Goal: Transaction & Acquisition: Purchase product/service

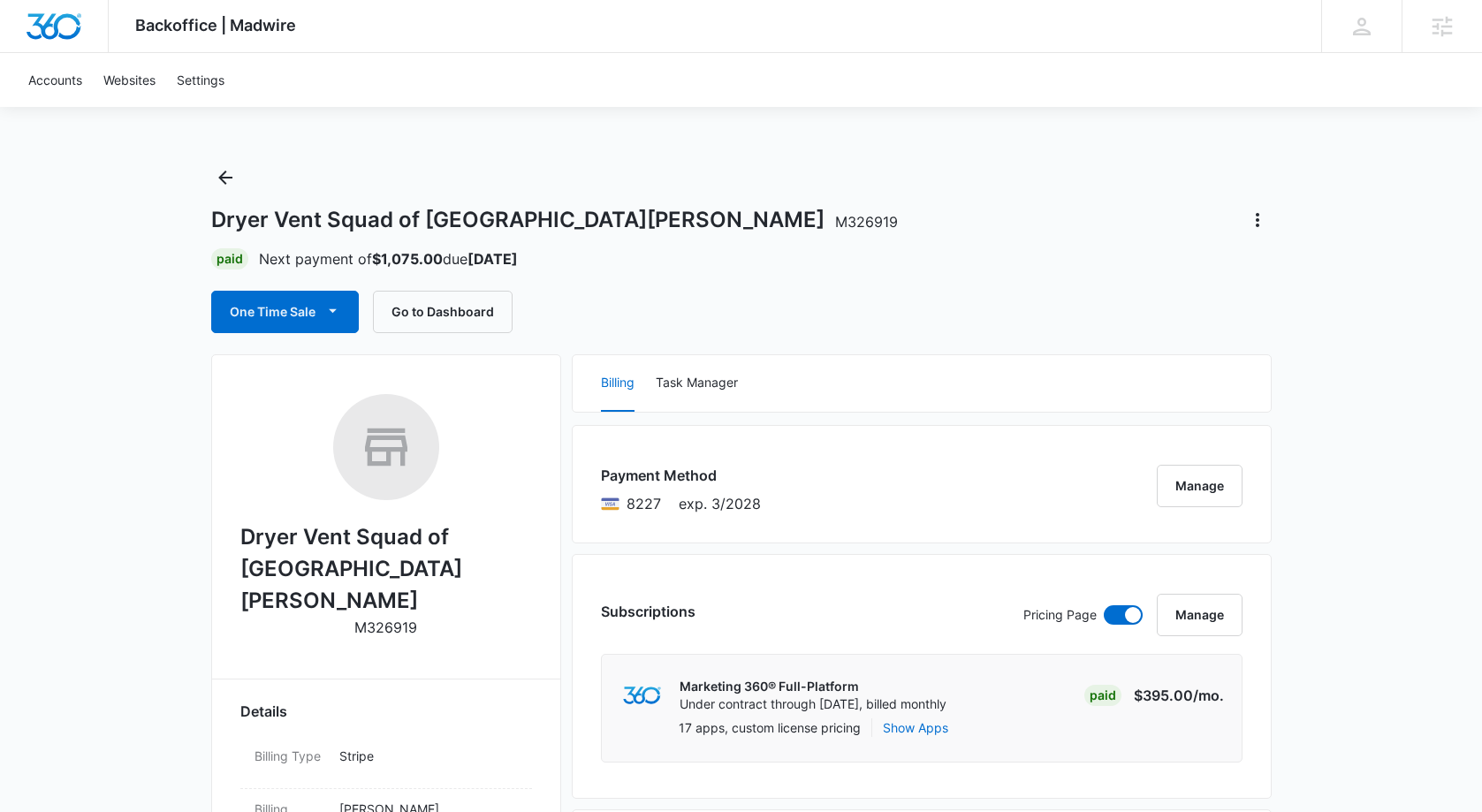
click at [298, 320] on button "One Time Sale" at bounding box center [285, 312] width 148 height 42
click at [304, 371] on div "Run One-Time Payment" at bounding box center [335, 371] width 204 height 18
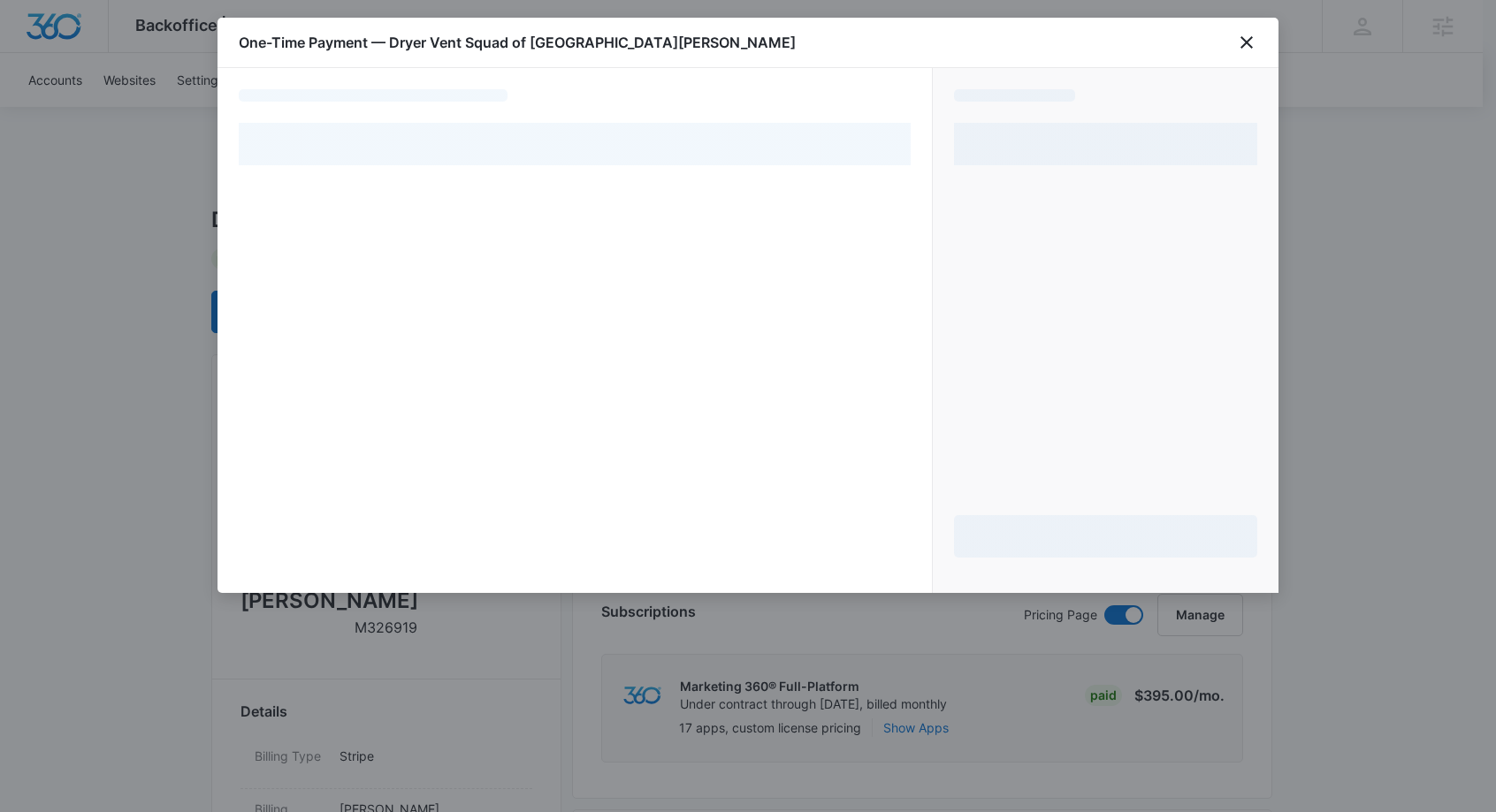
select select "pm_1R8pNvA4n8RTgNjUtJ5dx3rW"
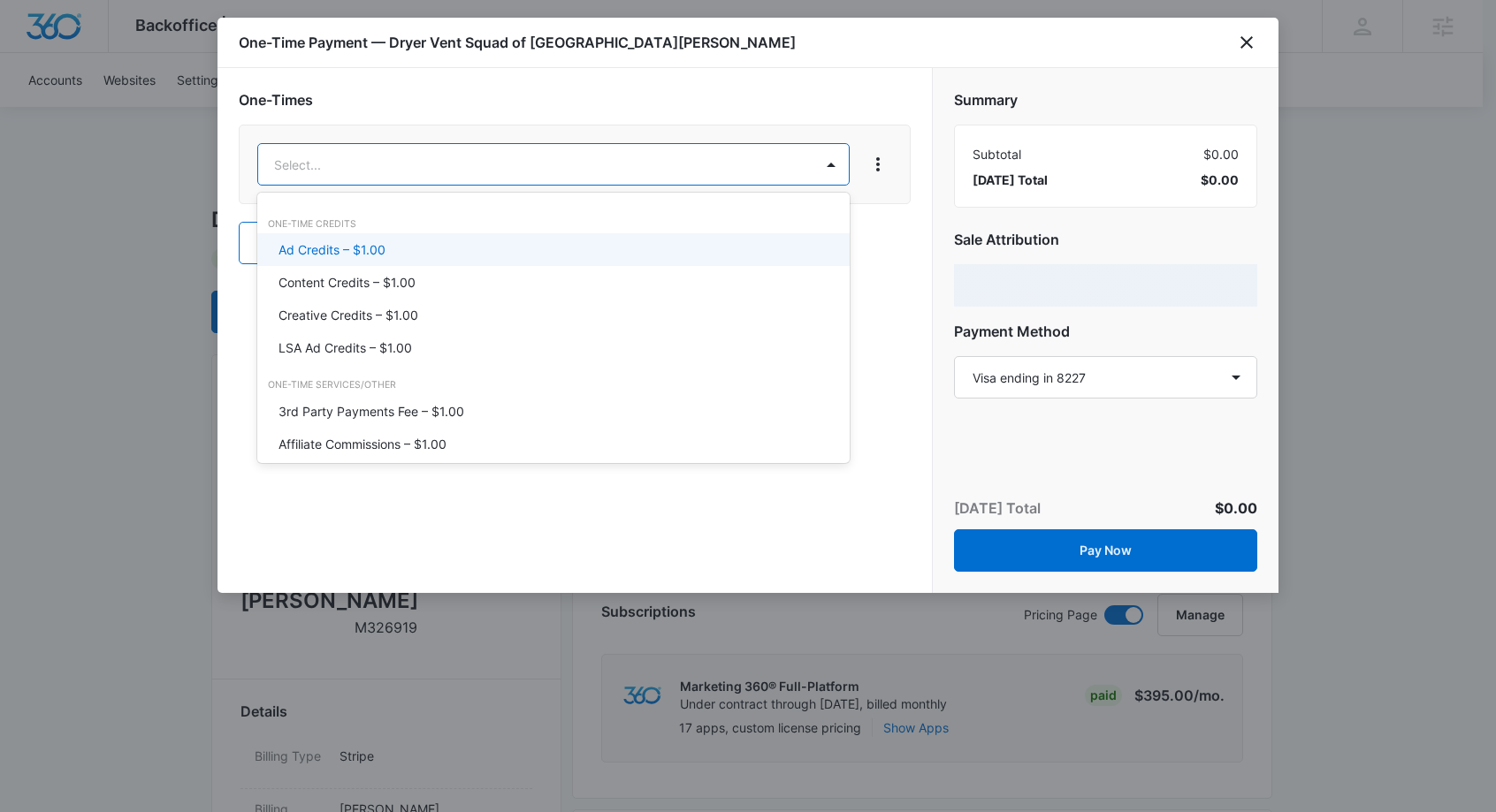
click at [352, 254] on p "Ad Credits – $1.00" at bounding box center [331, 249] width 107 height 18
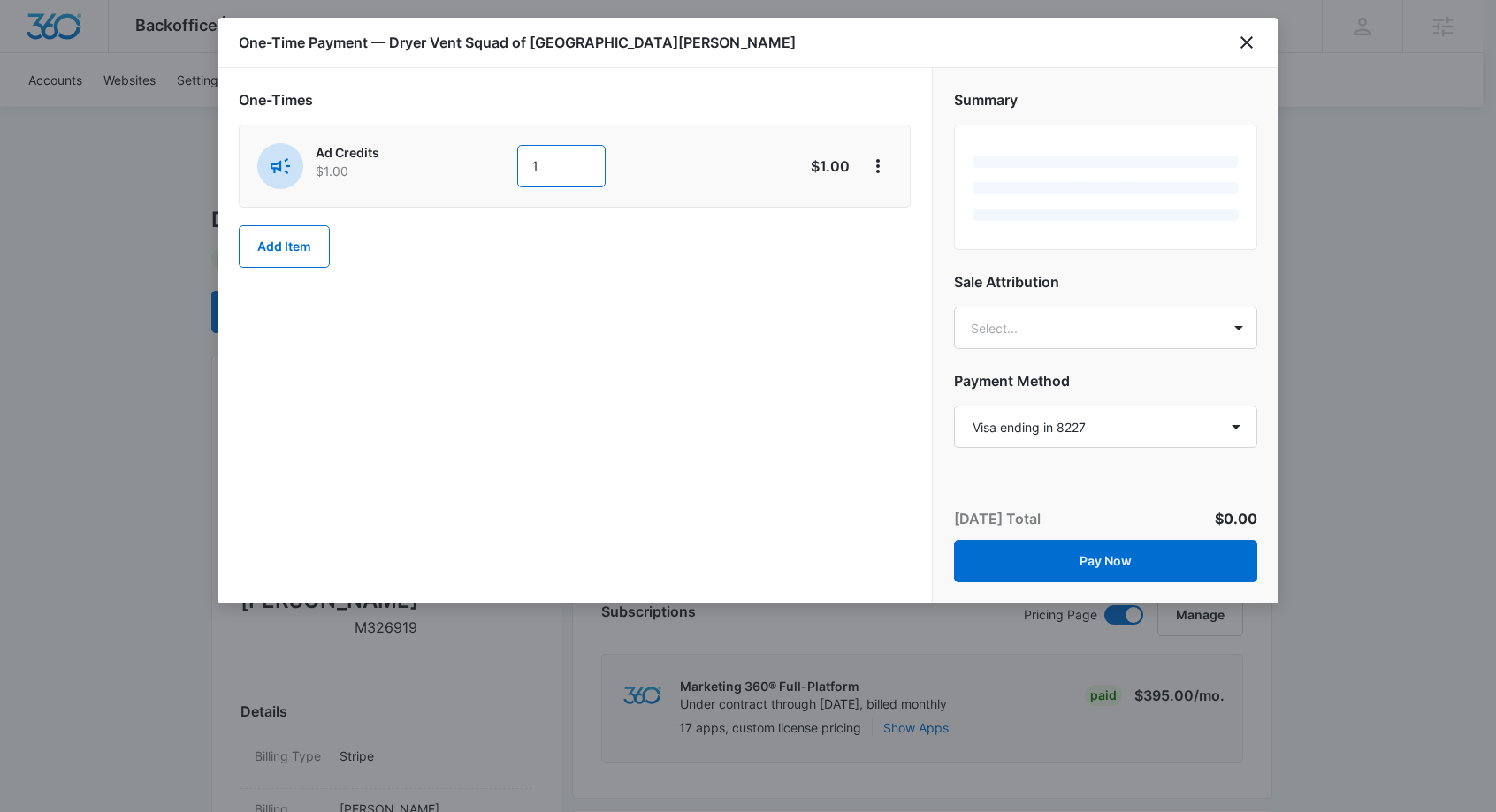
click at [553, 171] on input "1" at bounding box center [562, 166] width 89 height 42
type input "1075"
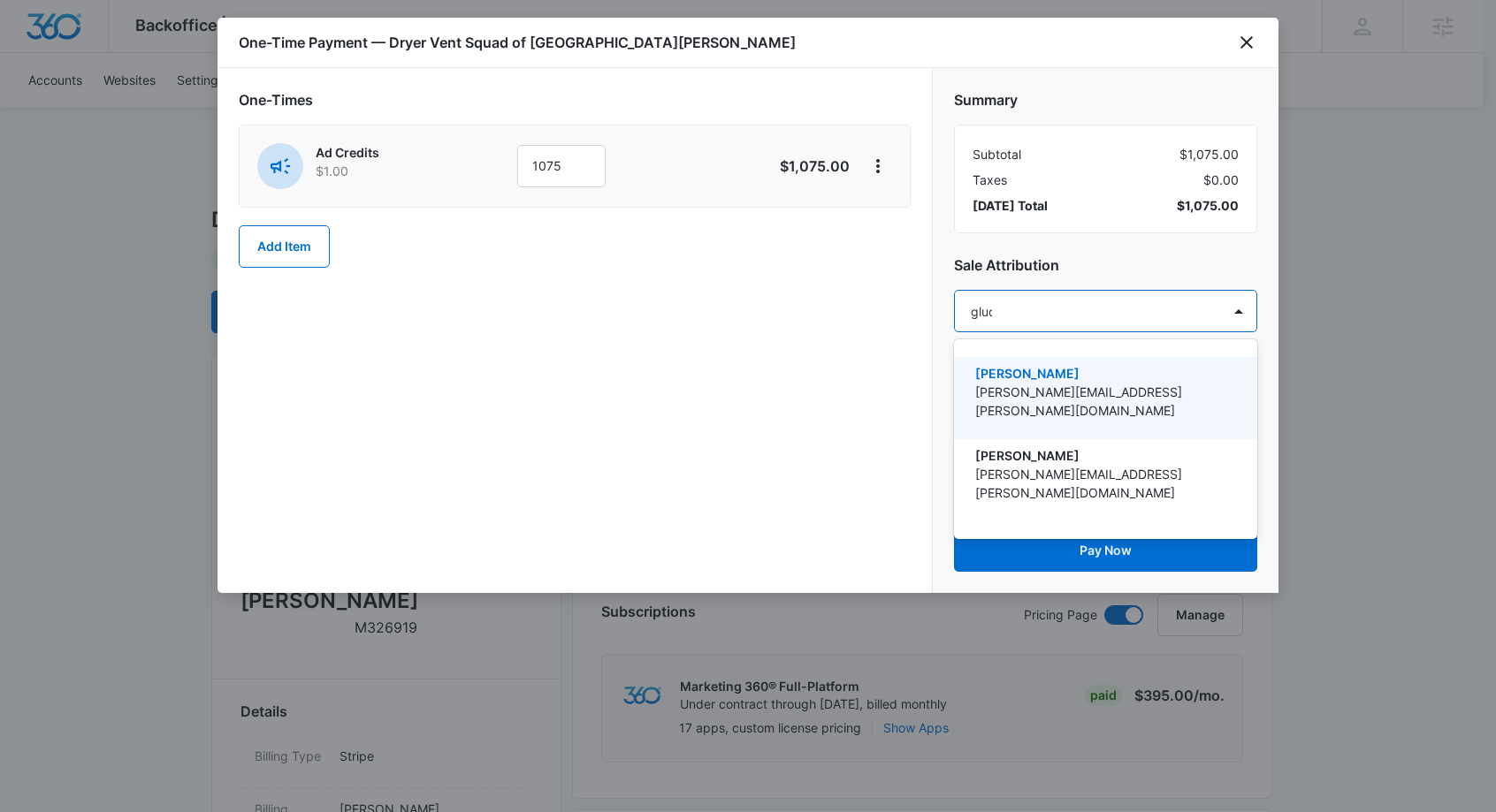
type input "gluch"
click at [1188, 370] on p "[PERSON_NAME]" at bounding box center [1104, 373] width 257 height 18
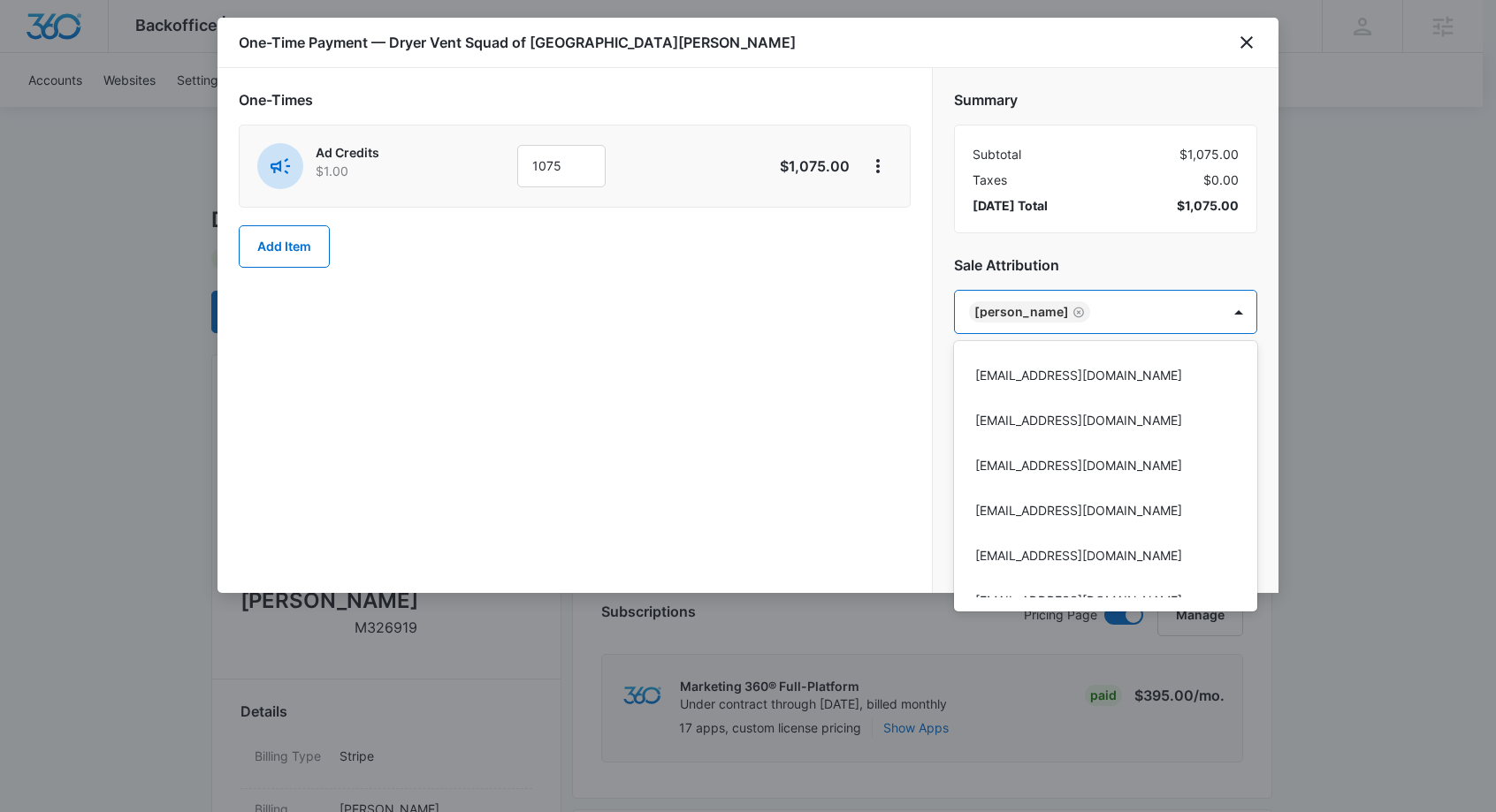
click at [1155, 266] on div at bounding box center [748, 406] width 1496 height 812
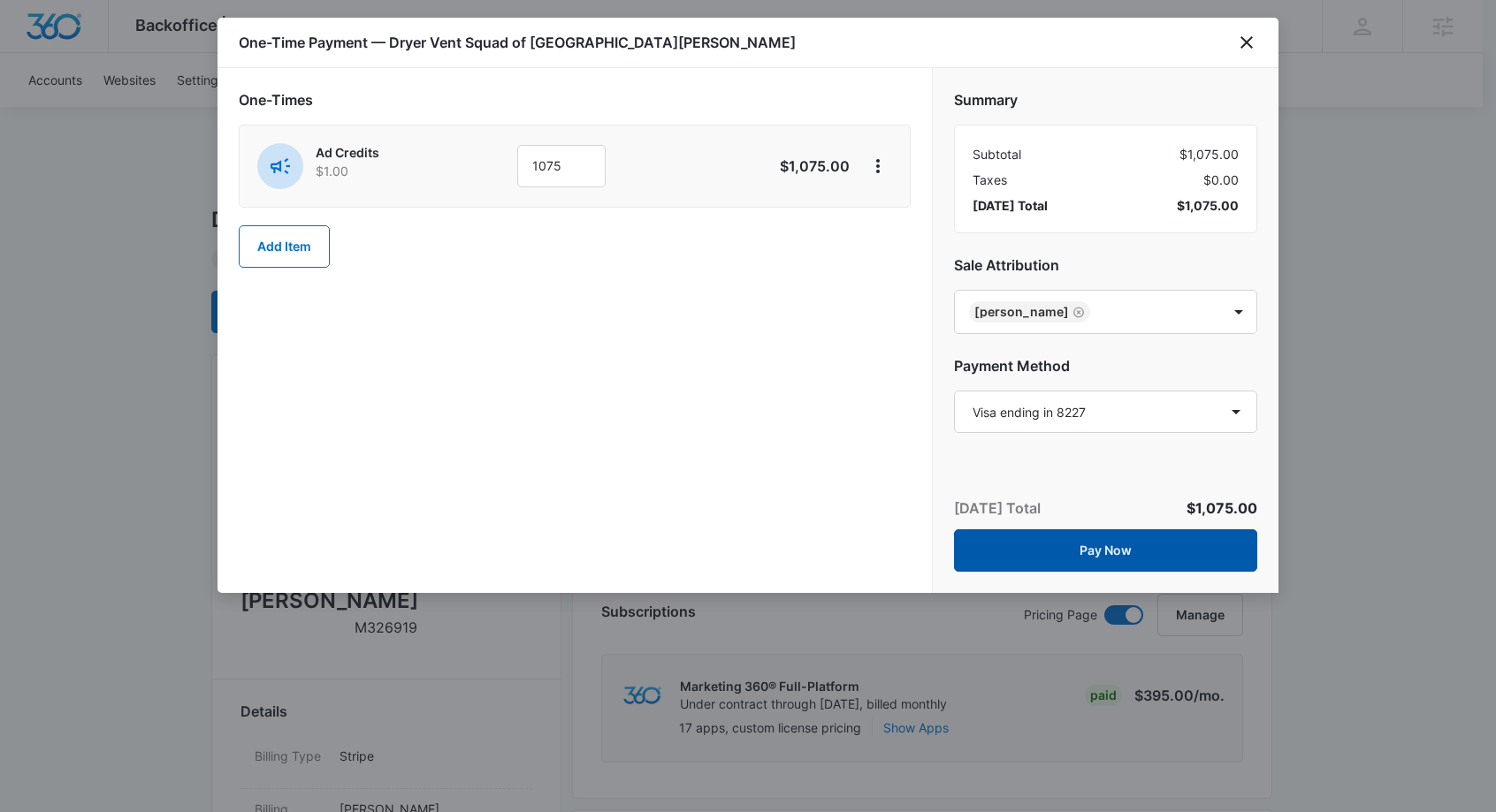
click at [1131, 549] on button "Pay Now" at bounding box center [1106, 550] width 303 height 42
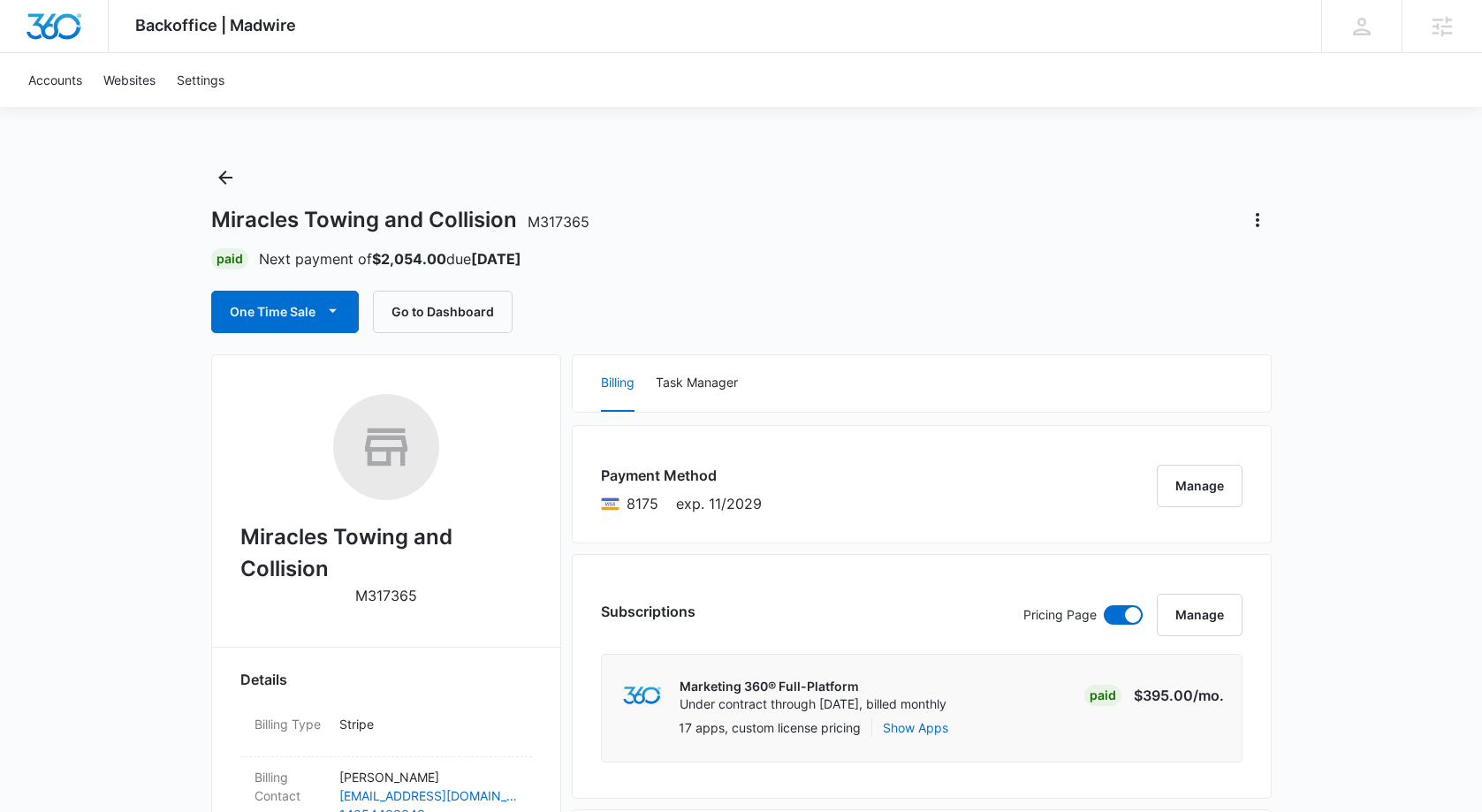
scroll to position [4, 0]
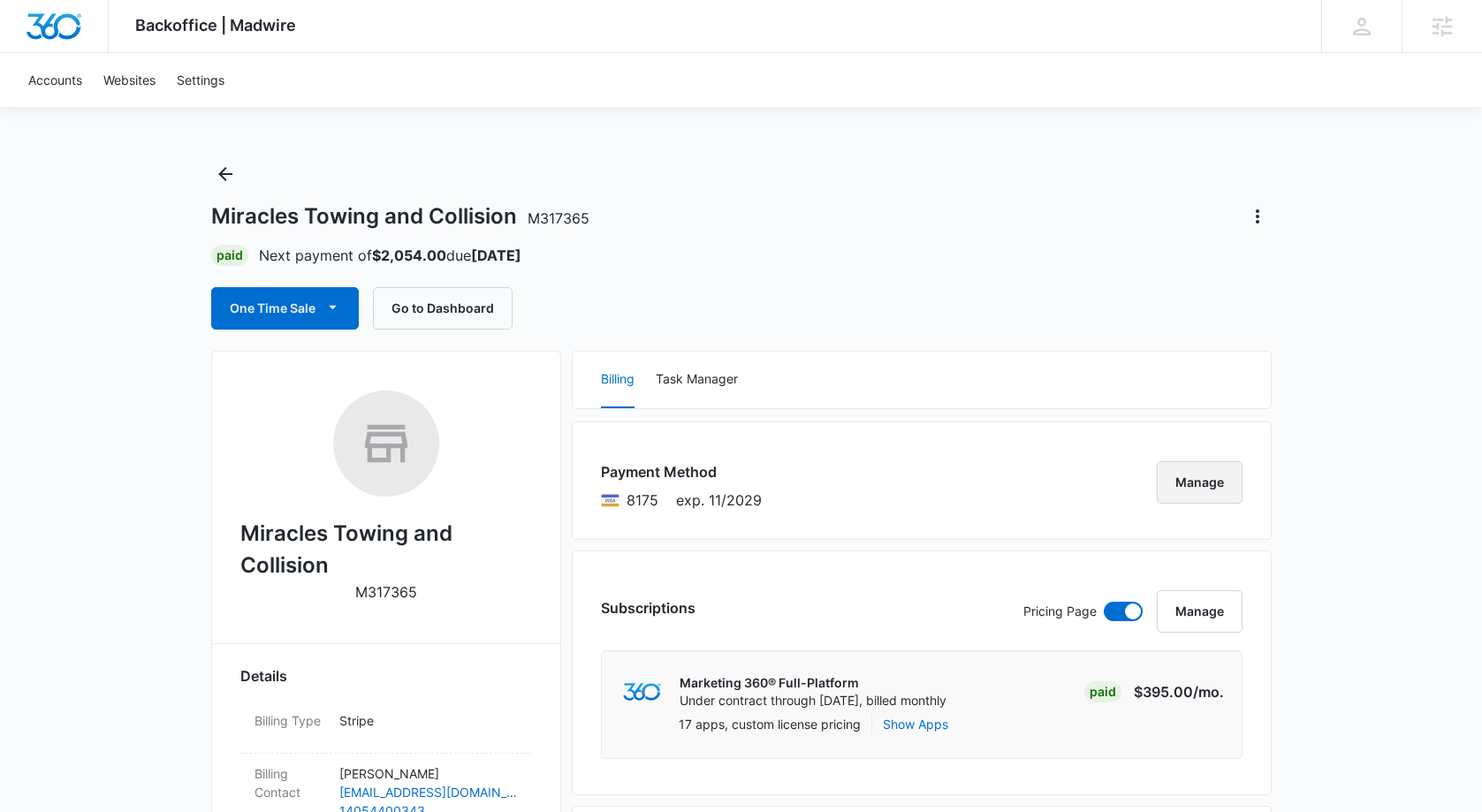
click at [1177, 495] on button "Manage" at bounding box center [1199, 483] width 86 height 42
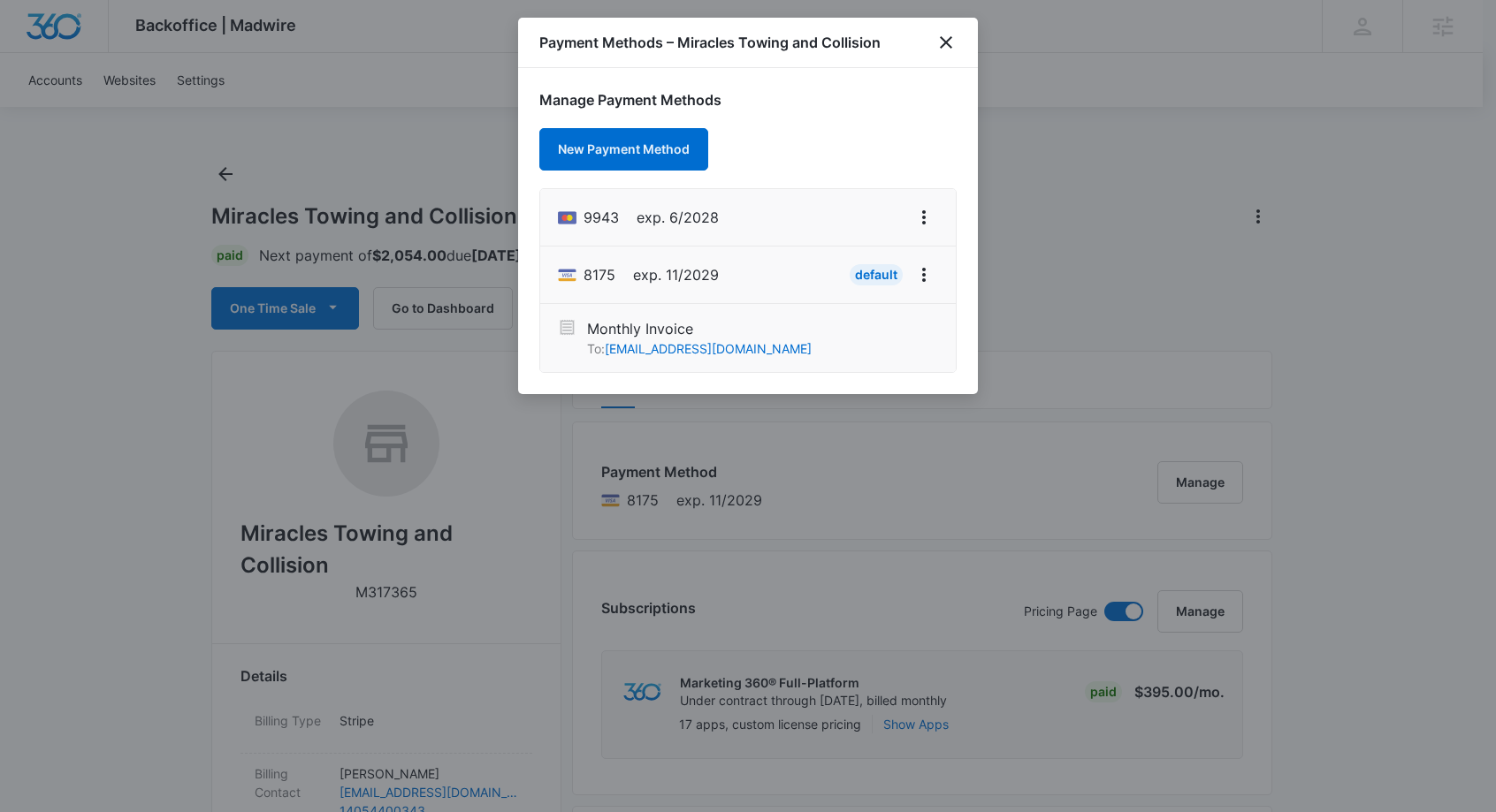
click at [1115, 321] on div at bounding box center [748, 406] width 1496 height 812
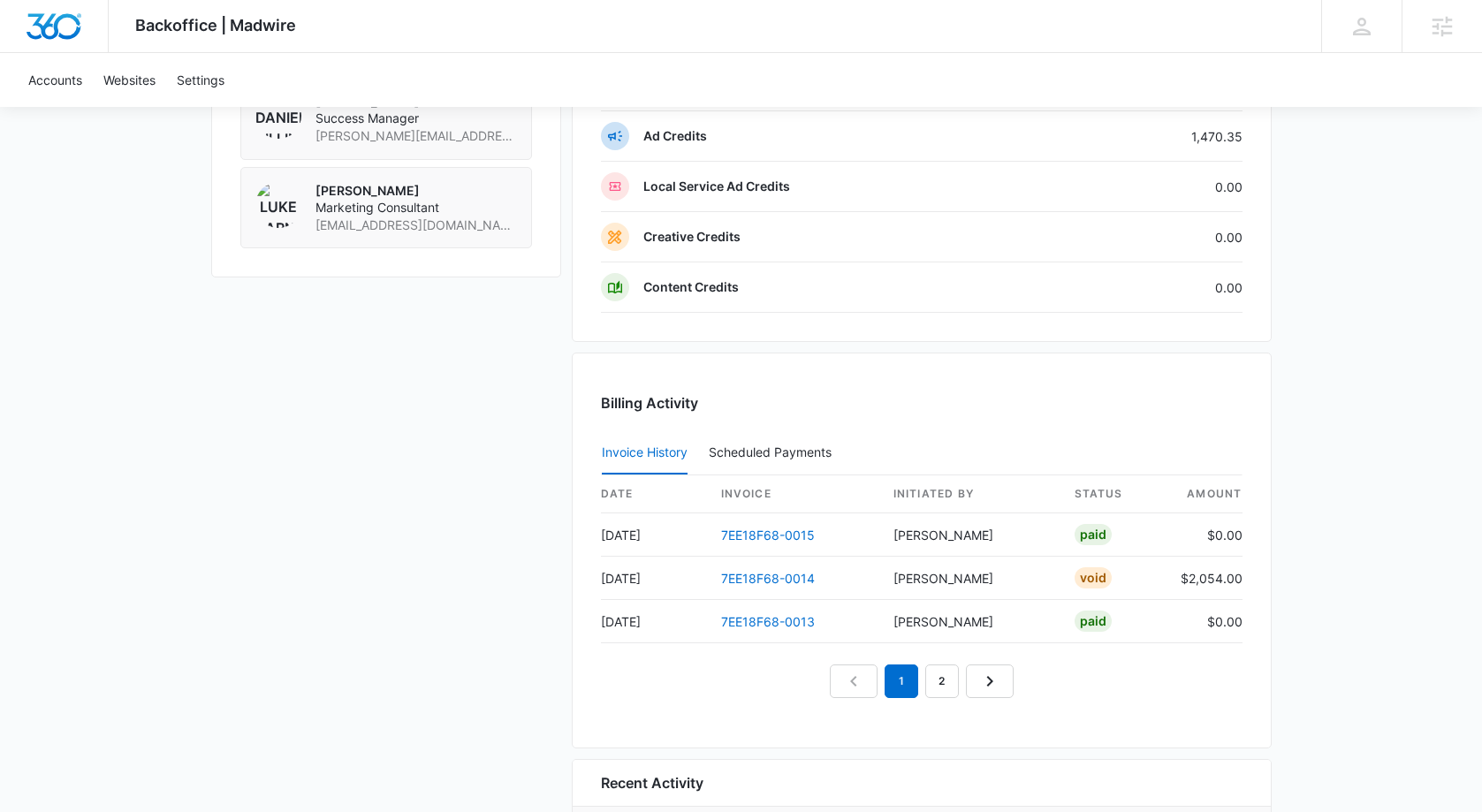
scroll to position [1721, 0]
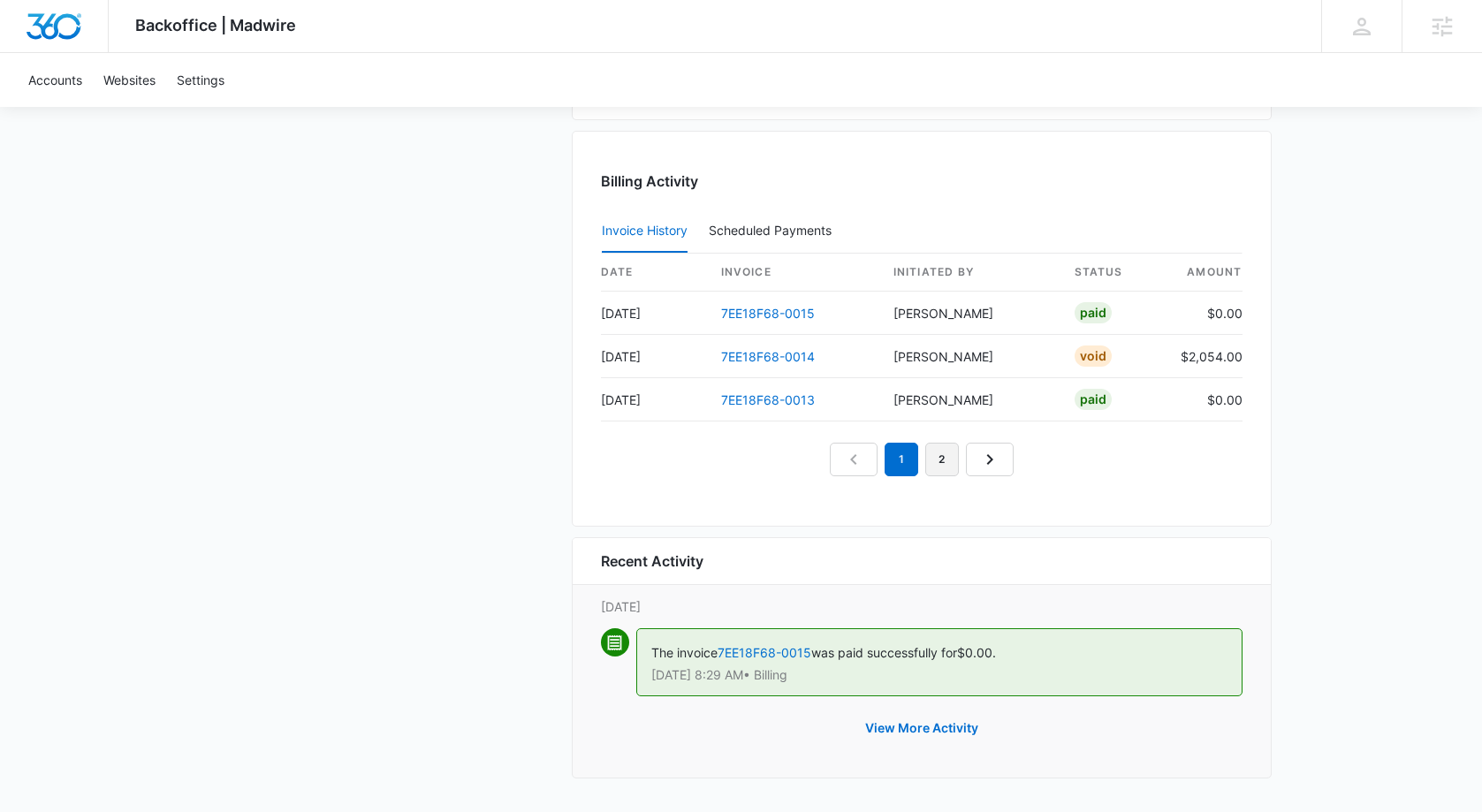
click at [930, 454] on link "2" at bounding box center [942, 460] width 34 height 34
click at [774, 310] on link "7EE18F68-0012" at bounding box center [768, 314] width 93 height 15
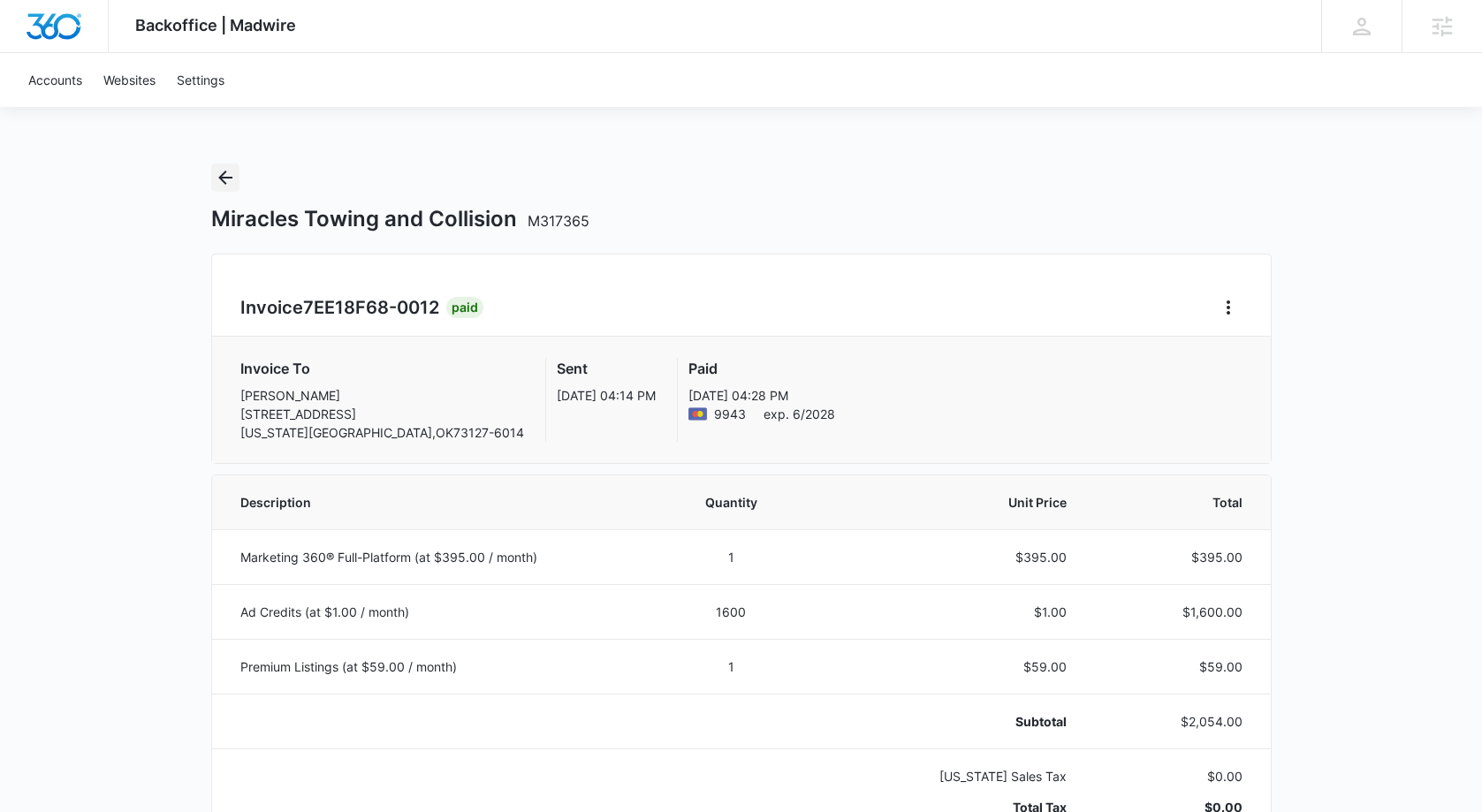
click at [221, 182] on icon "Back" at bounding box center [225, 178] width 21 height 21
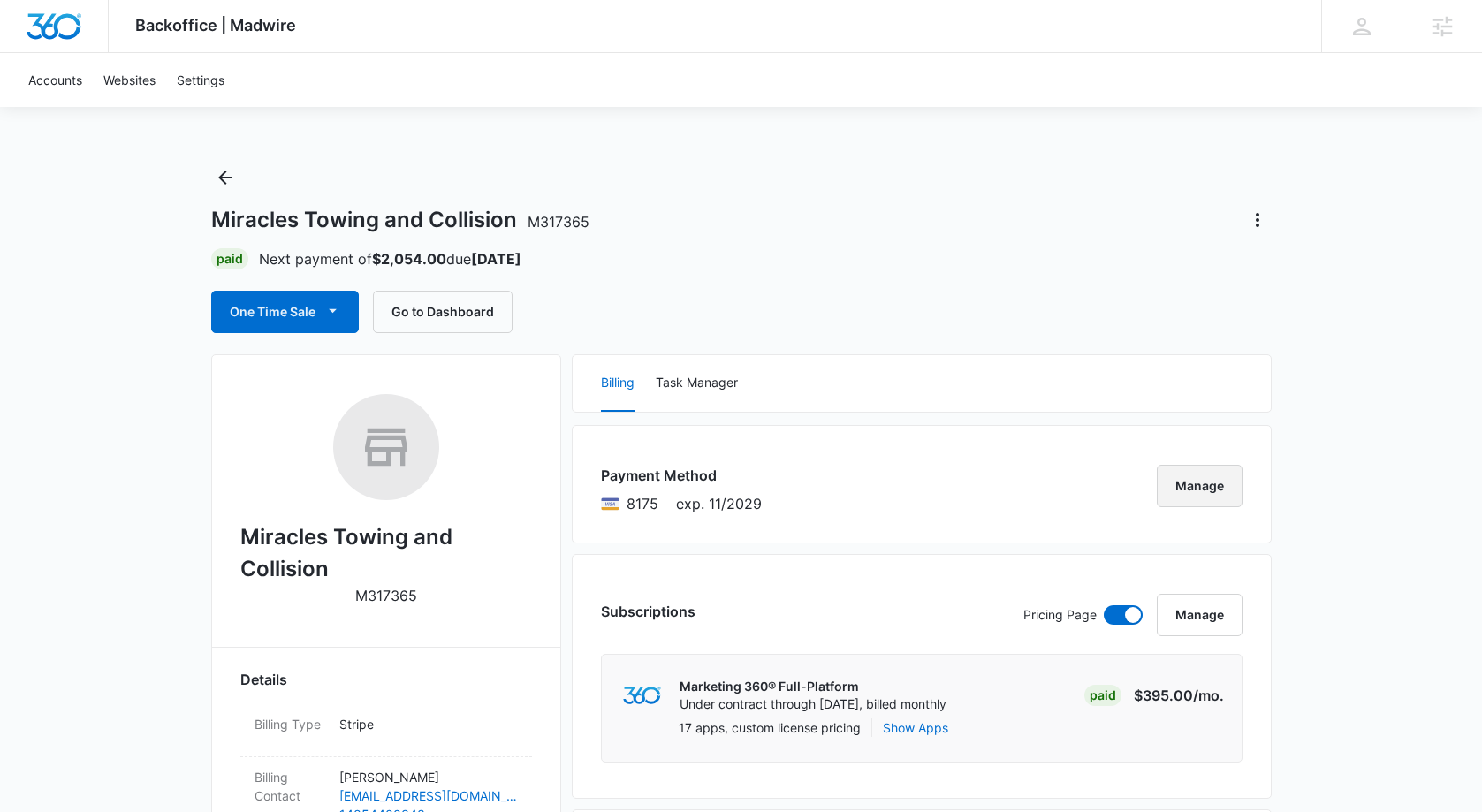
click at [1220, 486] on button "Manage" at bounding box center [1199, 487] width 86 height 42
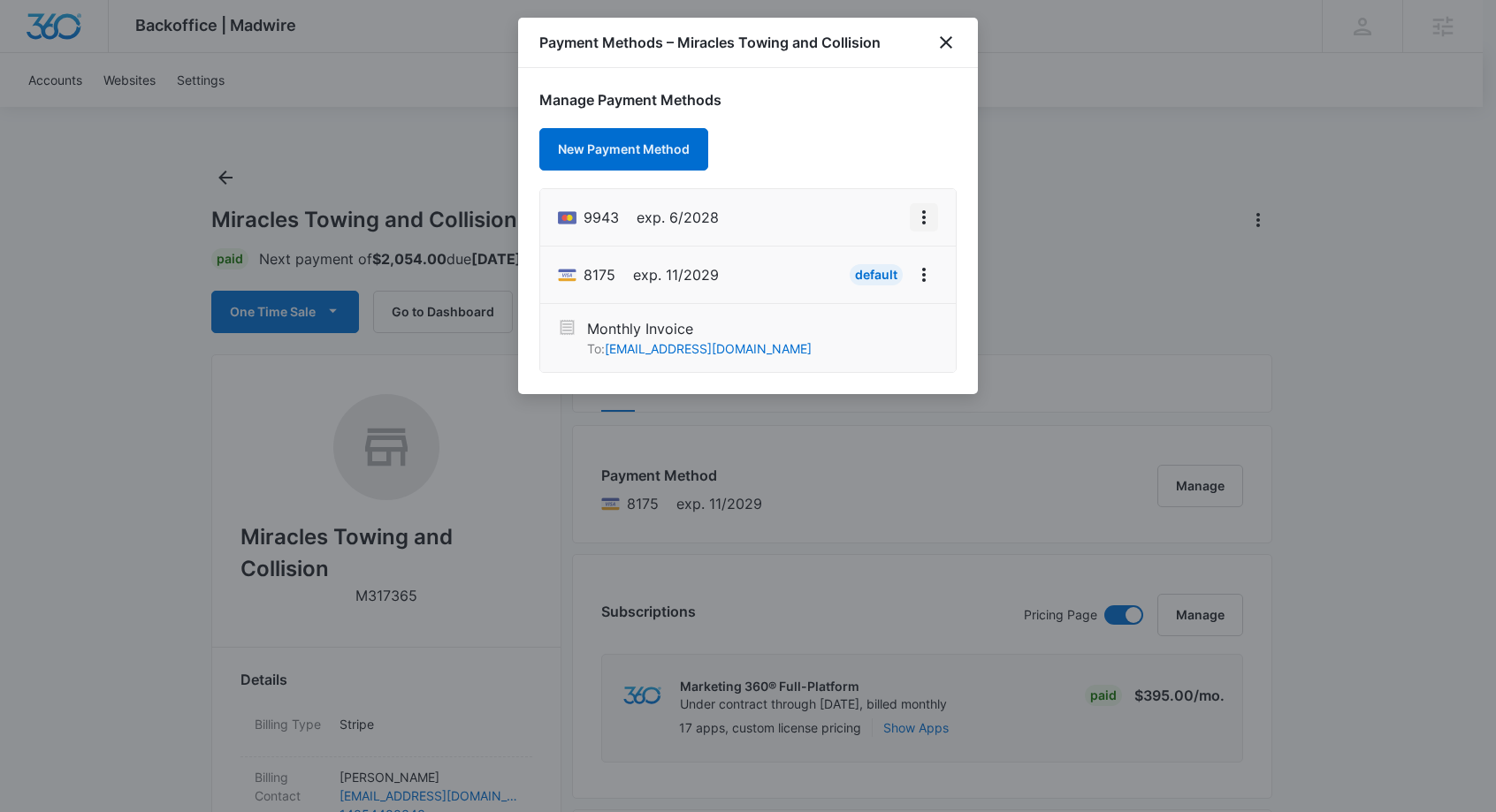
click at [917, 212] on icon "View More" at bounding box center [924, 217] width 21 height 21
click at [853, 315] on div "Delete Card" at bounding box center [853, 320] width 82 height 13
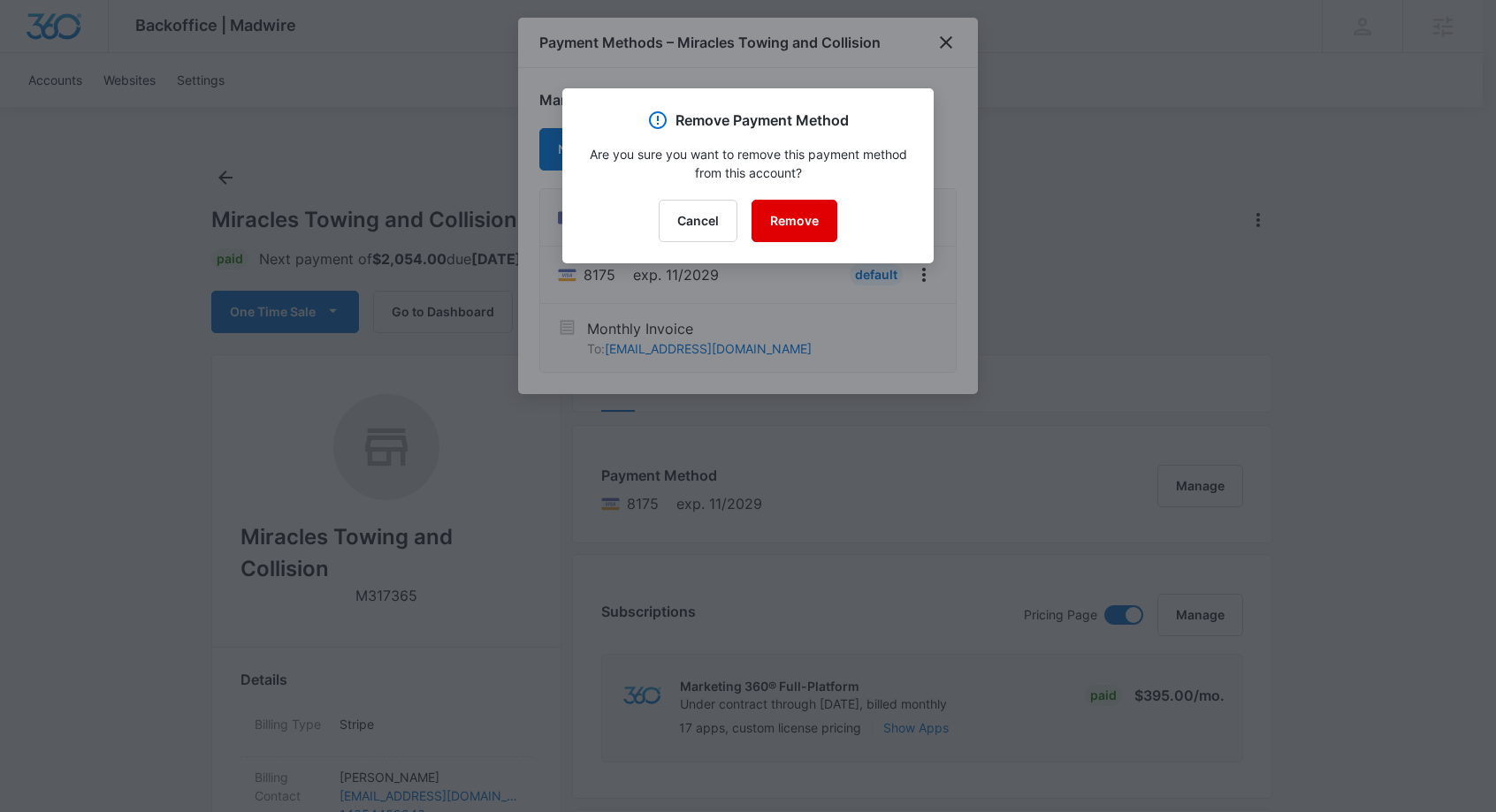
click at [804, 200] on button "Remove" at bounding box center [794, 221] width 86 height 42
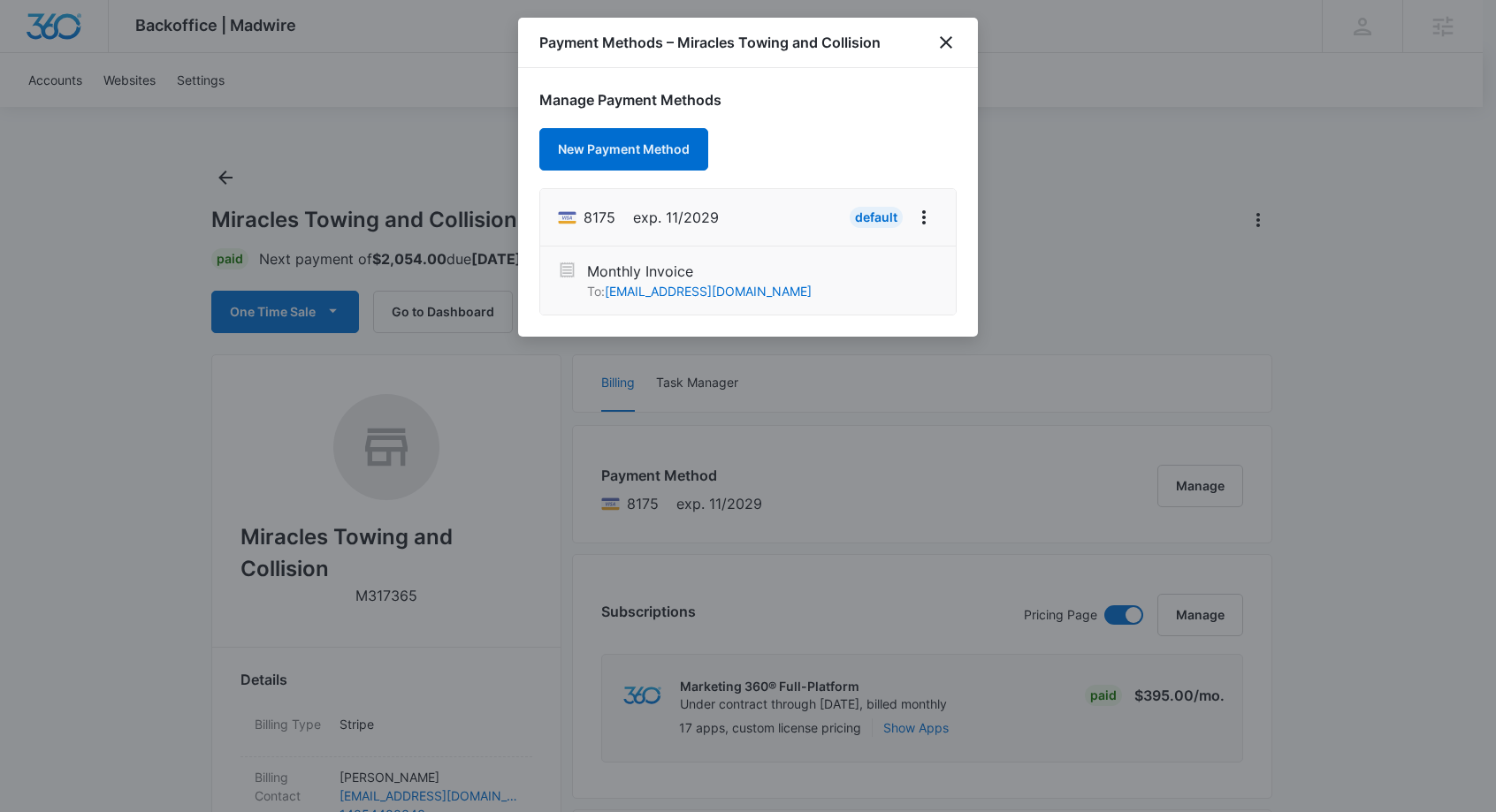
click at [934, 42] on div "Payment Methods – Miracles Towing and Collision" at bounding box center [748, 42] width 460 height 50
click at [953, 37] on icon "close" at bounding box center [946, 42] width 21 height 21
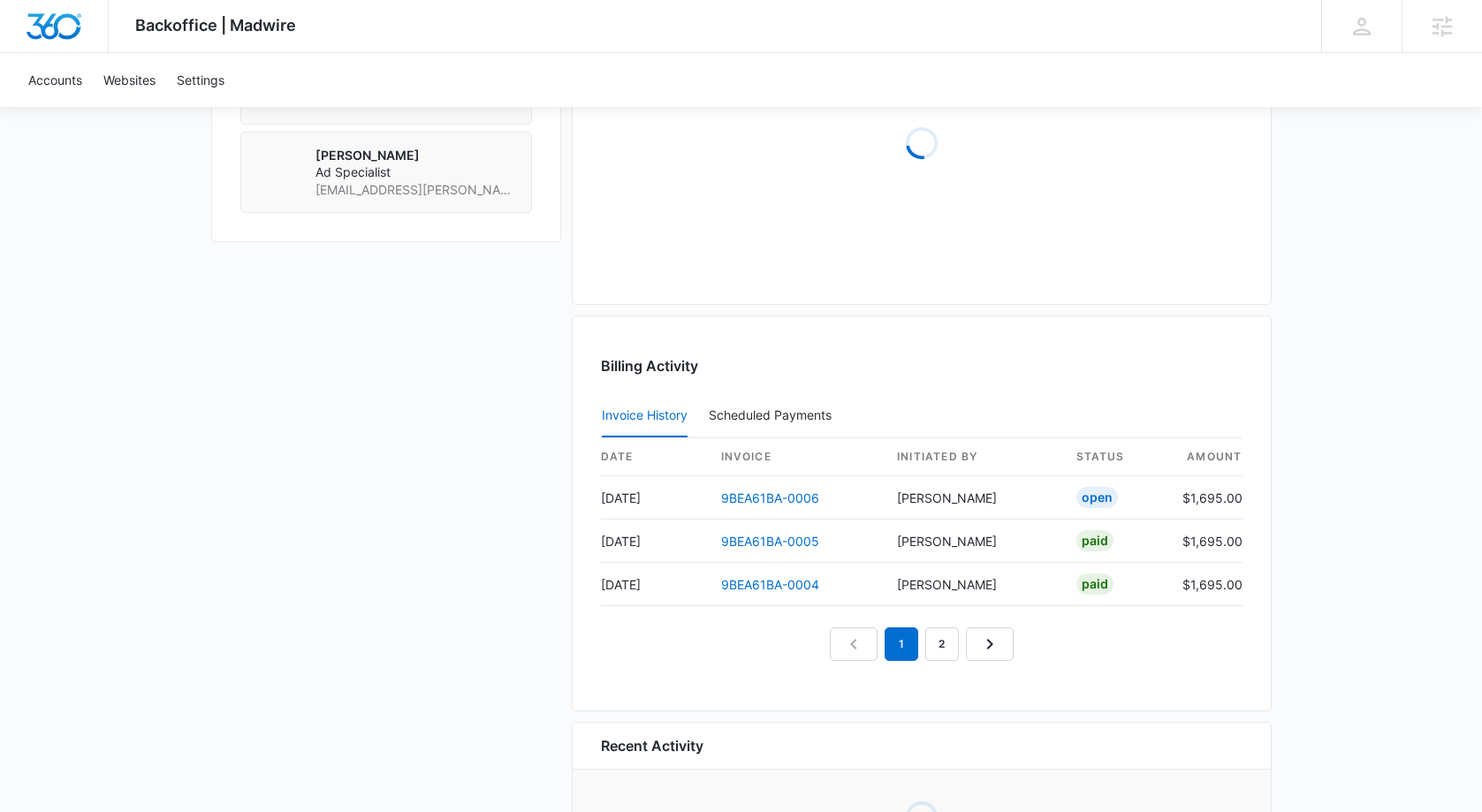
scroll to position [1471, 0]
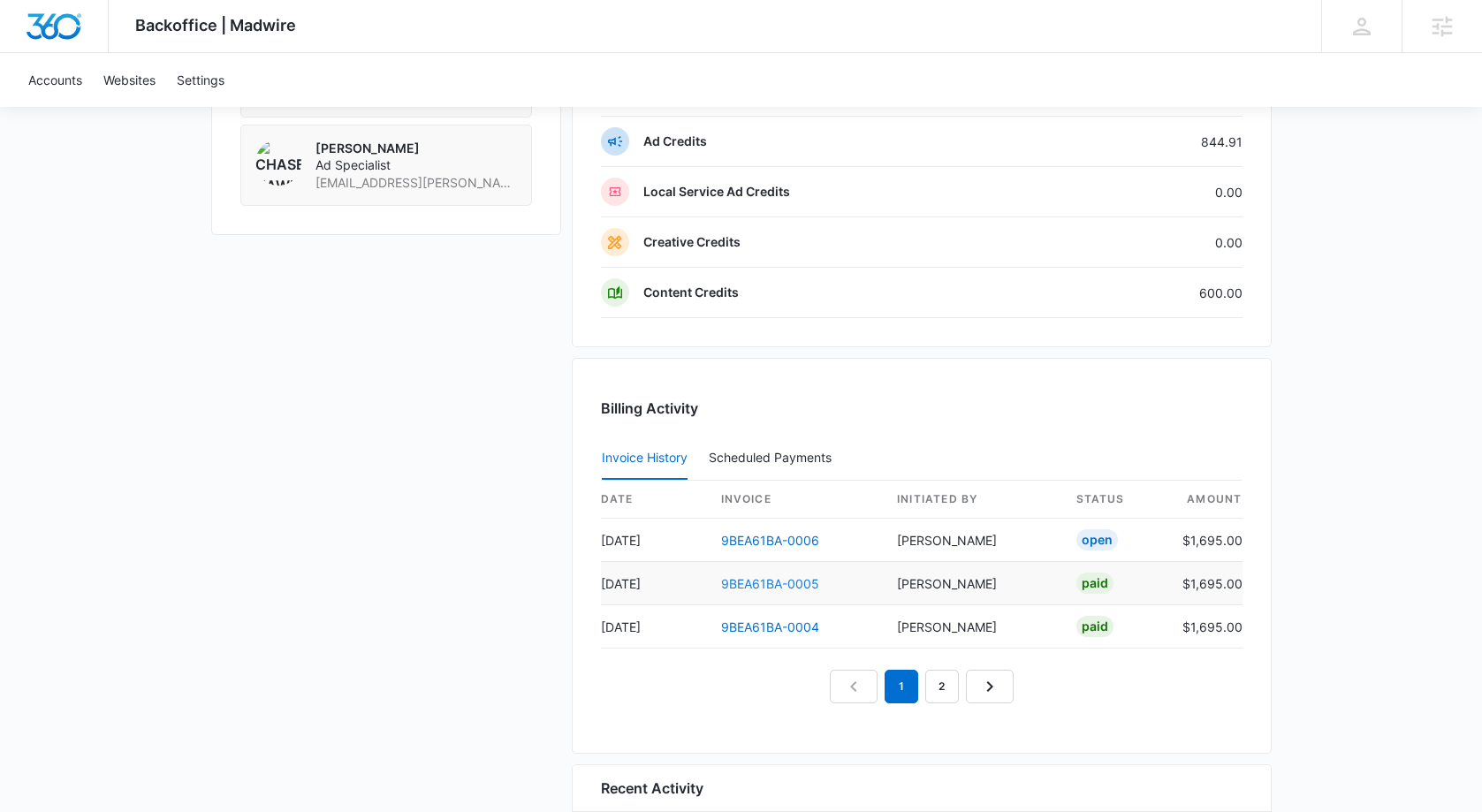
click at [782, 581] on link "9BEA61BA-0005" at bounding box center [770, 584] width 98 height 15
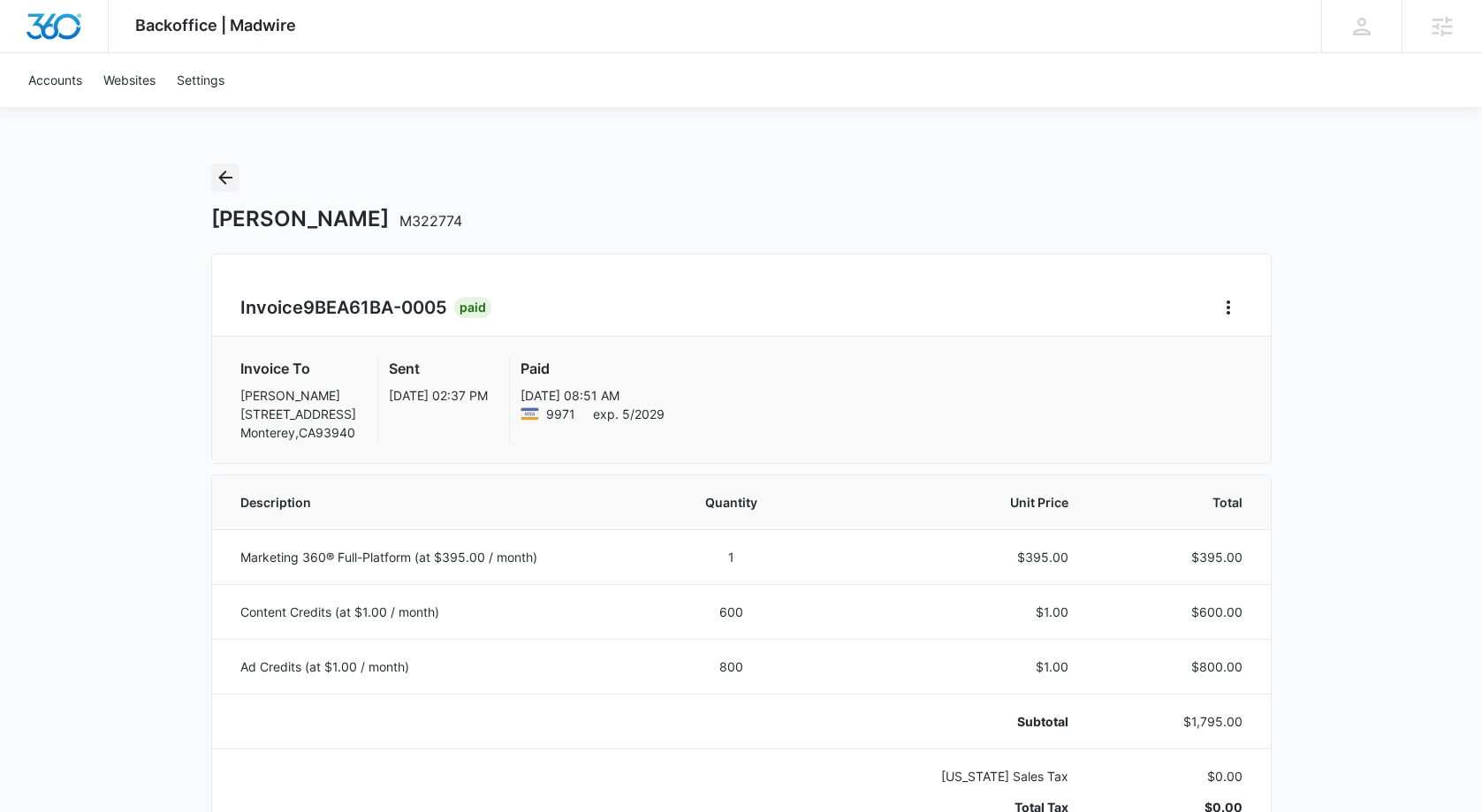
click at [213, 177] on button "Back" at bounding box center [225, 177] width 28 height 28
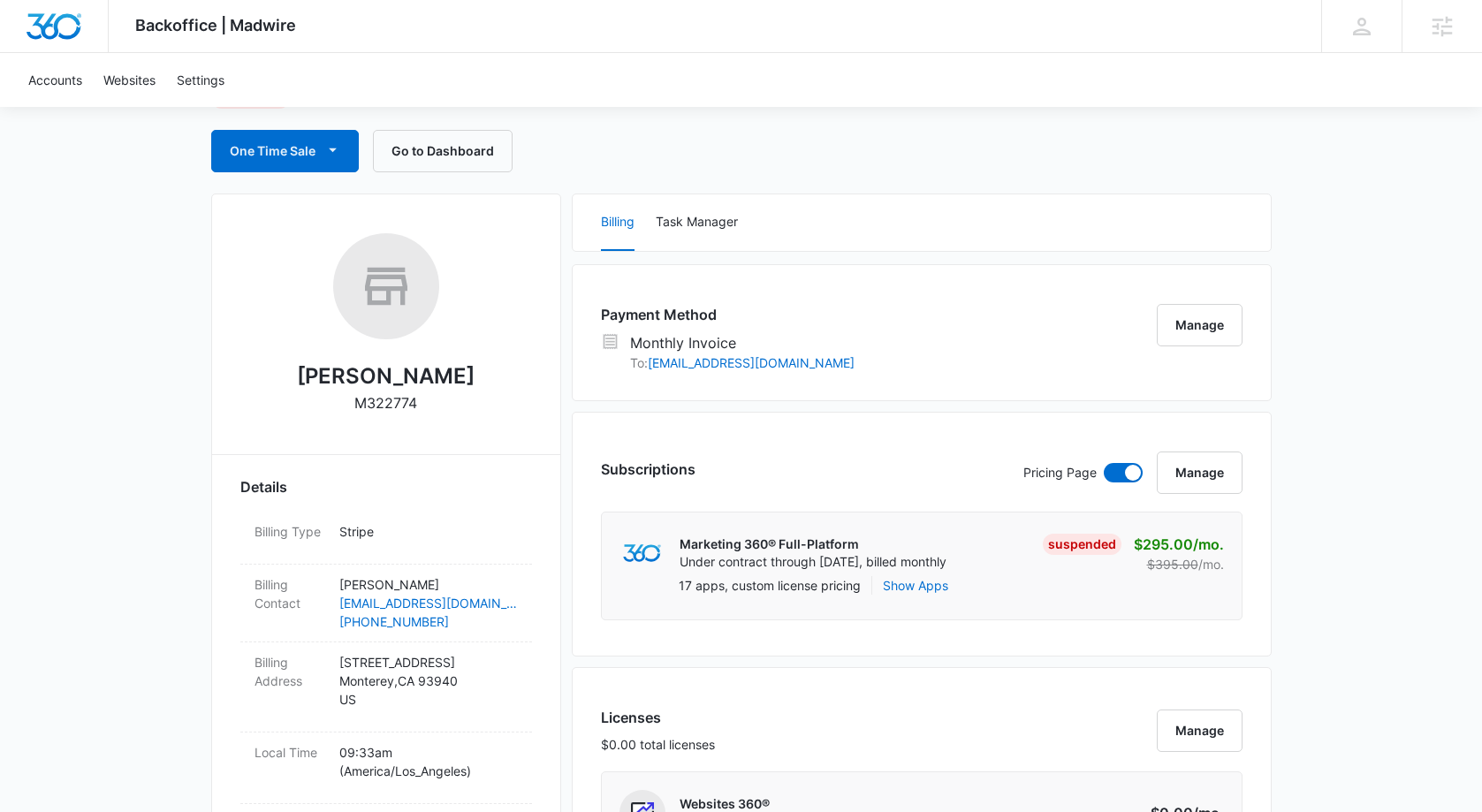
scroll to position [159, 0]
click at [1196, 330] on button "Manage" at bounding box center [1199, 327] width 86 height 42
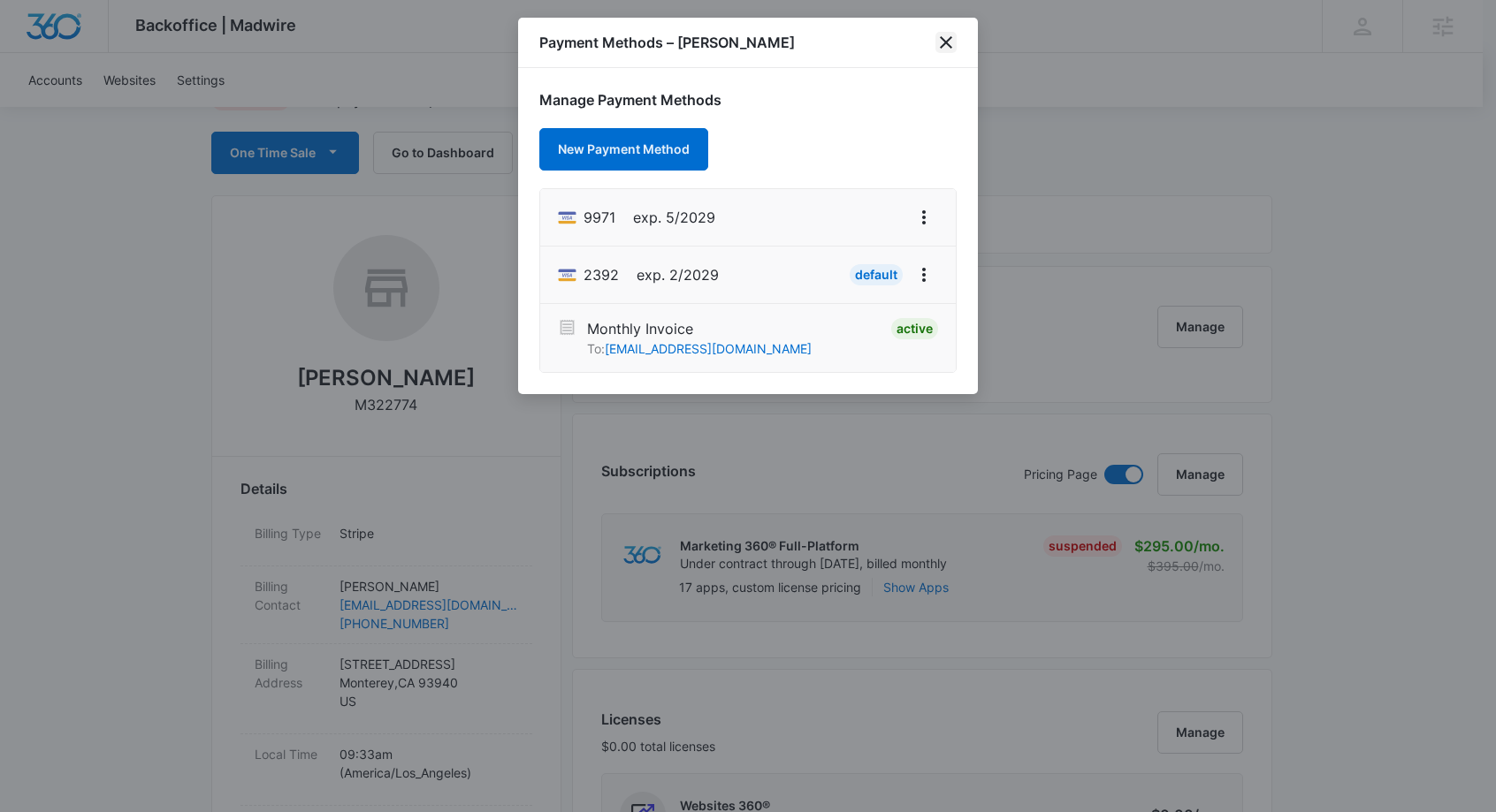
click at [944, 46] on icon "close" at bounding box center [946, 42] width 21 height 21
